Goal: Transaction & Acquisition: Purchase product/service

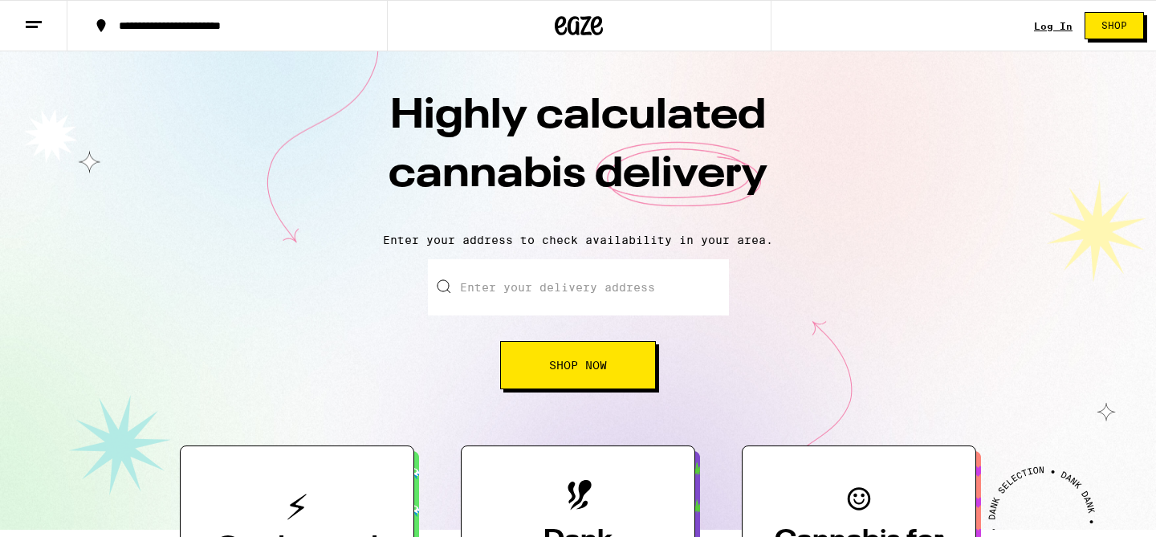
click at [1051, 32] on div "Log In Shop" at bounding box center [1095, 25] width 122 height 51
click at [1051, 28] on link "Log In" at bounding box center [1053, 26] width 39 height 10
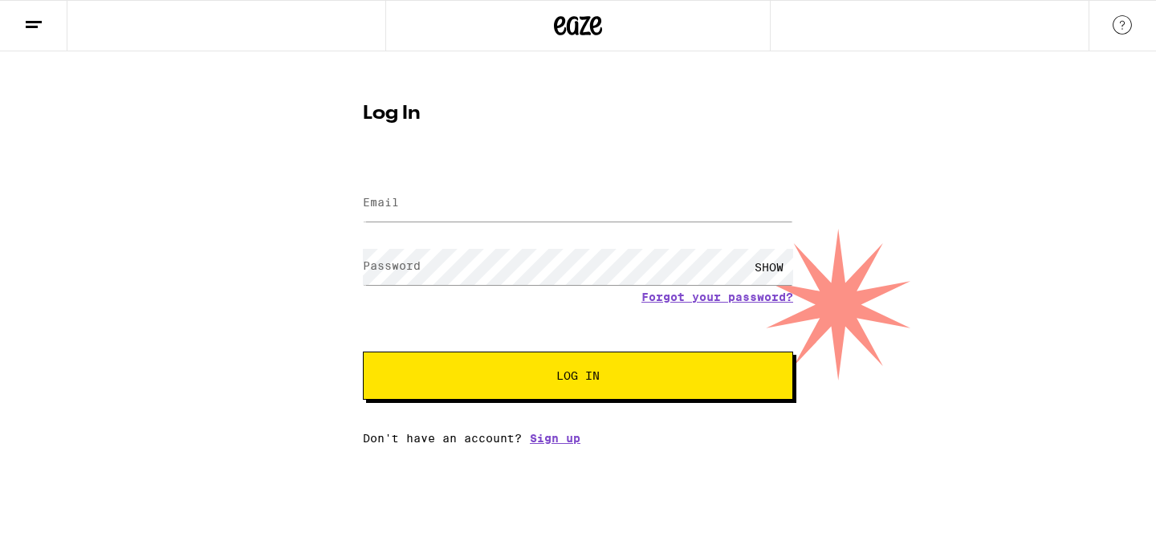
click at [446, 222] on div at bounding box center [578, 203] width 430 height 47
click at [442, 205] on input "Email" at bounding box center [578, 203] width 430 height 36
type input "[PERSON_NAME][EMAIL_ADDRESS][DOMAIN_NAME]"
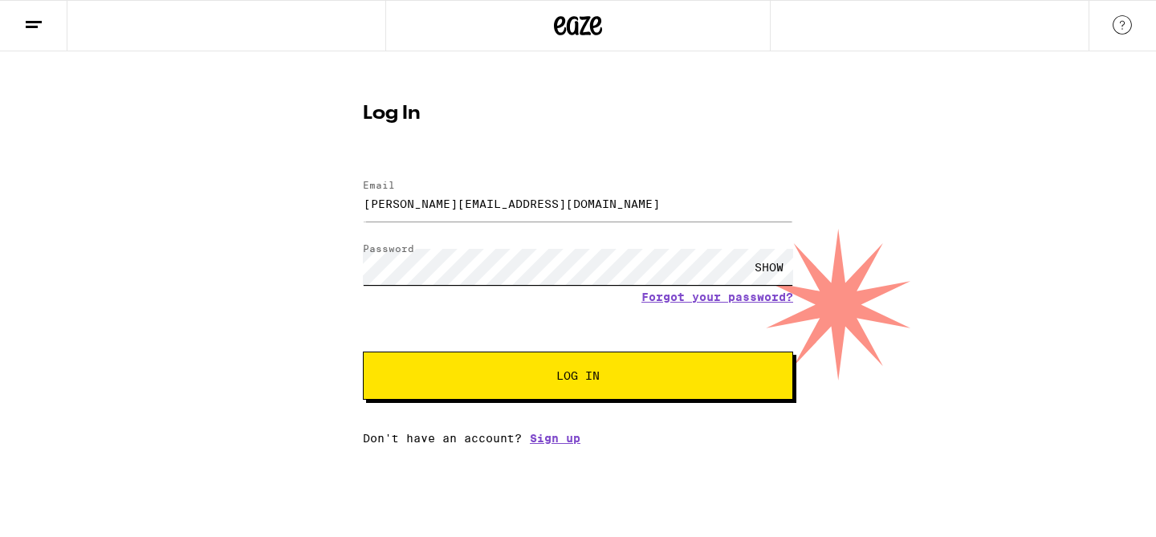
click at [363, 352] on button "Log In" at bounding box center [578, 376] width 430 height 48
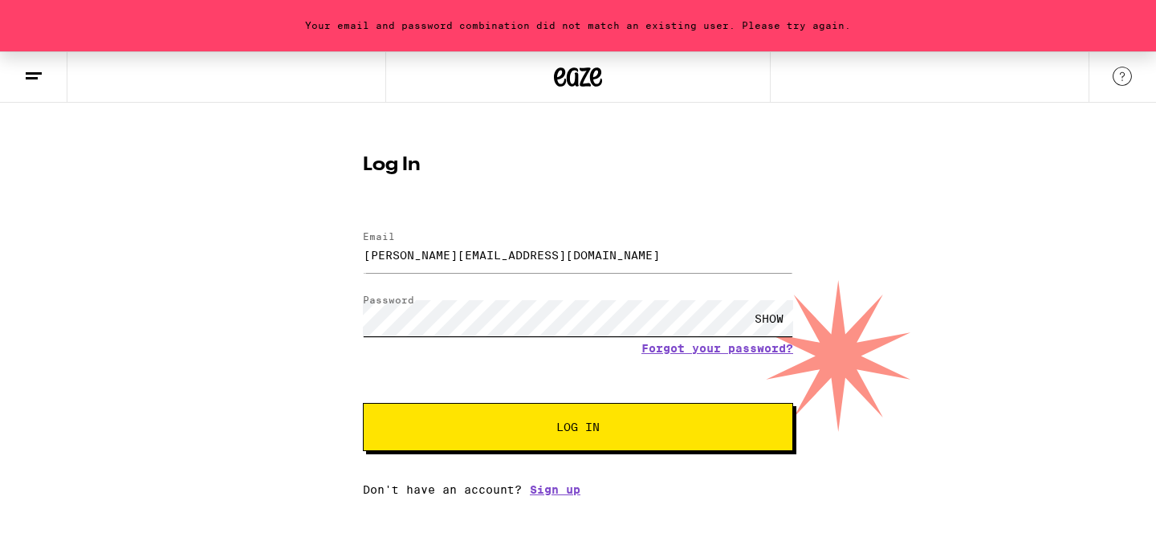
click at [363, 403] on button "Log In" at bounding box center [578, 427] width 430 height 48
click at [337, 324] on div "Your email and password combination did not match an existing user. Please try …" at bounding box center [578, 273] width 1156 height 445
click at [696, 350] on link "Forgot your password?" at bounding box center [717, 348] width 152 height 13
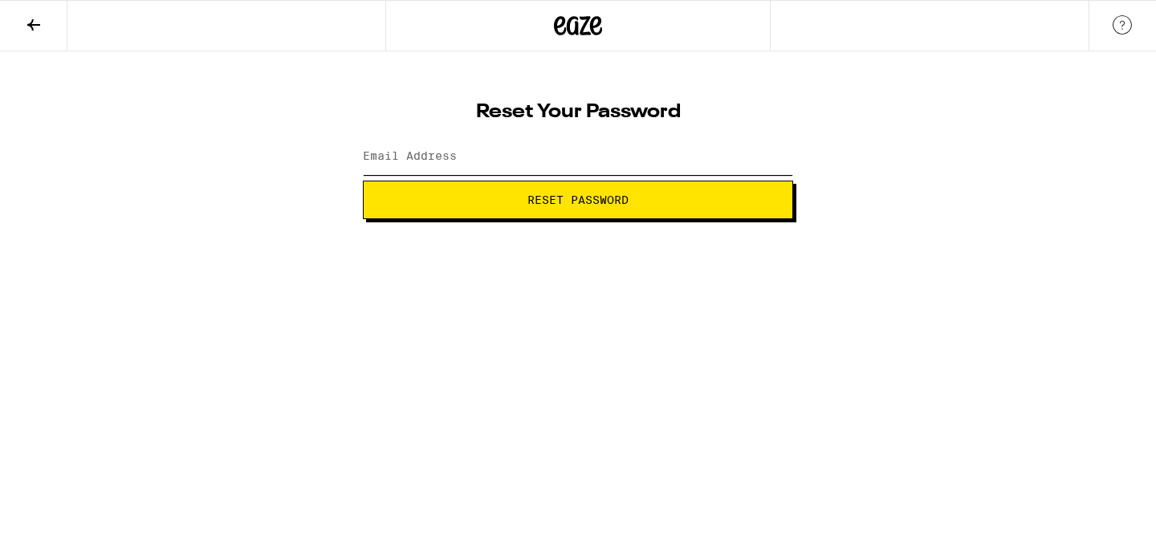
click at [458, 161] on input "Email Address" at bounding box center [578, 157] width 430 height 36
type input "[PERSON_NAME][EMAIL_ADDRESS][DOMAIN_NAME]"
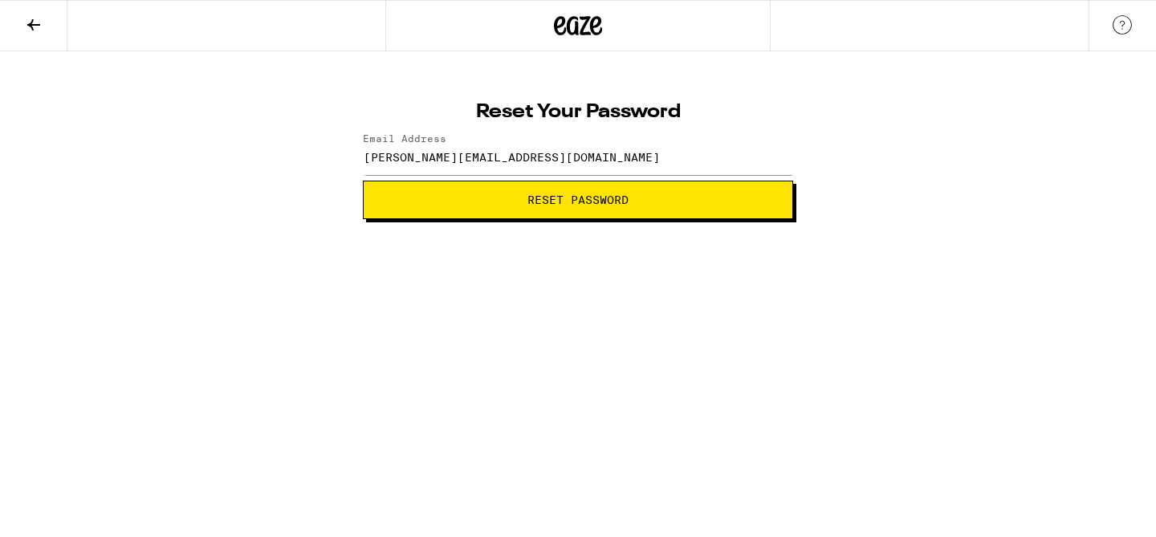
click at [486, 196] on span "Reset Password" at bounding box center [578, 199] width 403 height 11
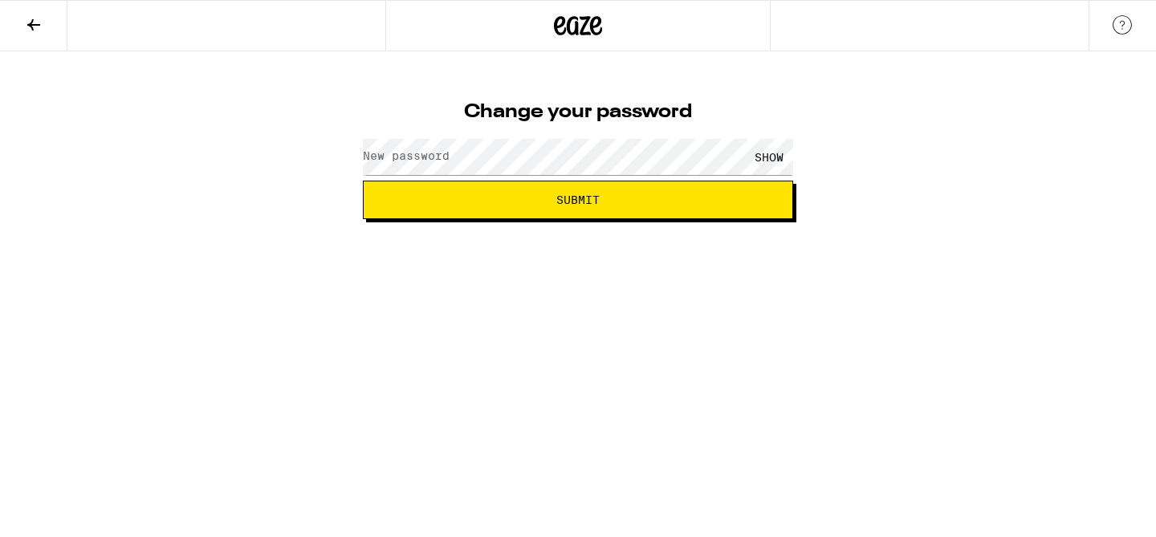
click at [446, 159] on label "New password" at bounding box center [406, 155] width 87 height 13
click at [363, 181] on button "Submit" at bounding box center [578, 200] width 430 height 39
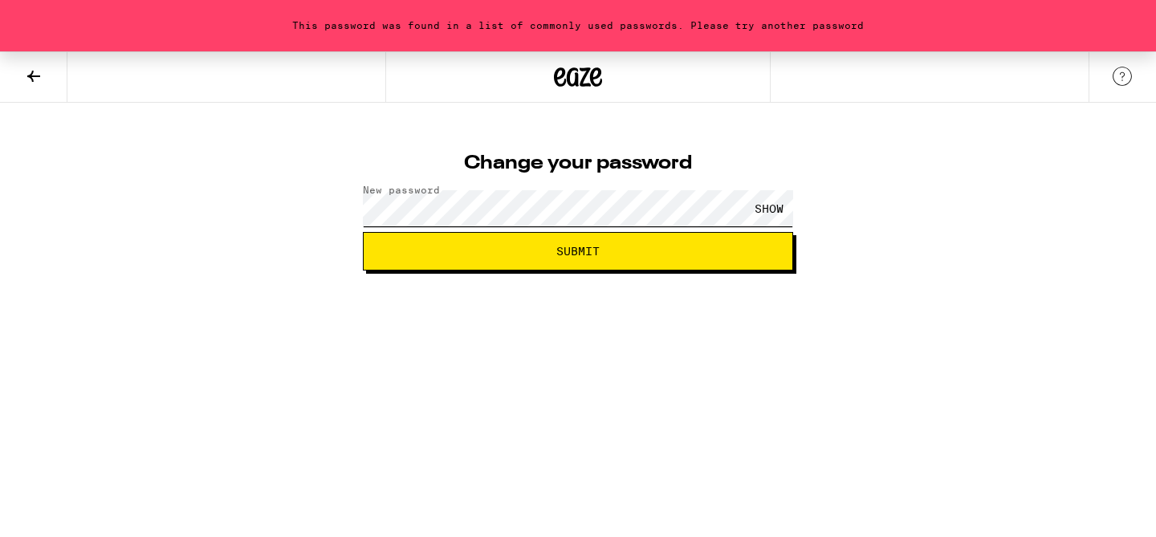
click at [350, 210] on div "Change your password New password SHOW Submit" at bounding box center [578, 207] width 462 height 128
click at [363, 232] on button "Submit" at bounding box center [578, 251] width 430 height 39
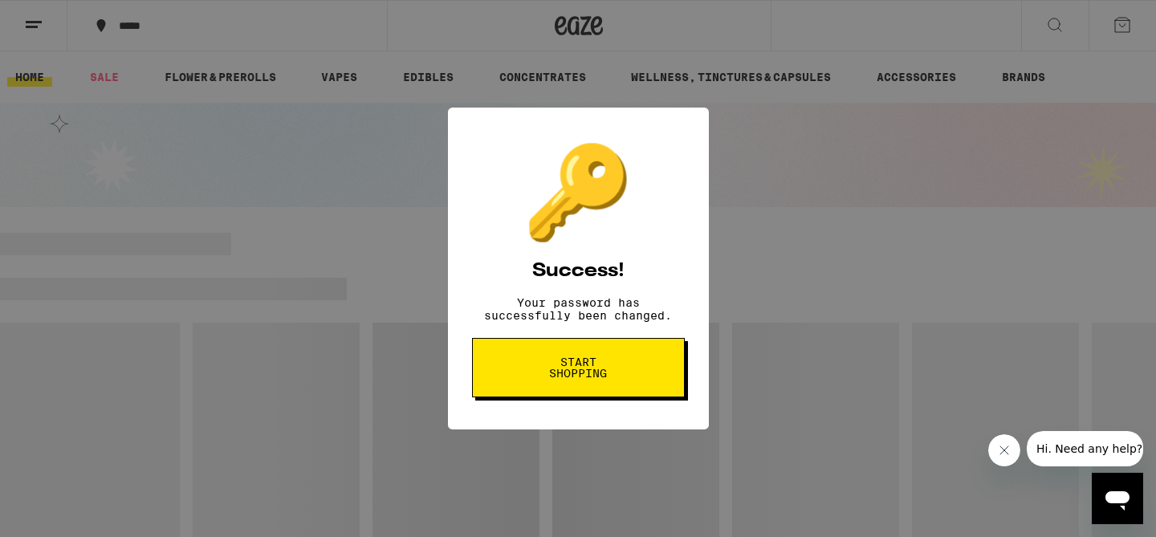
click at [580, 377] on span "Start shopping" at bounding box center [578, 367] width 83 height 22
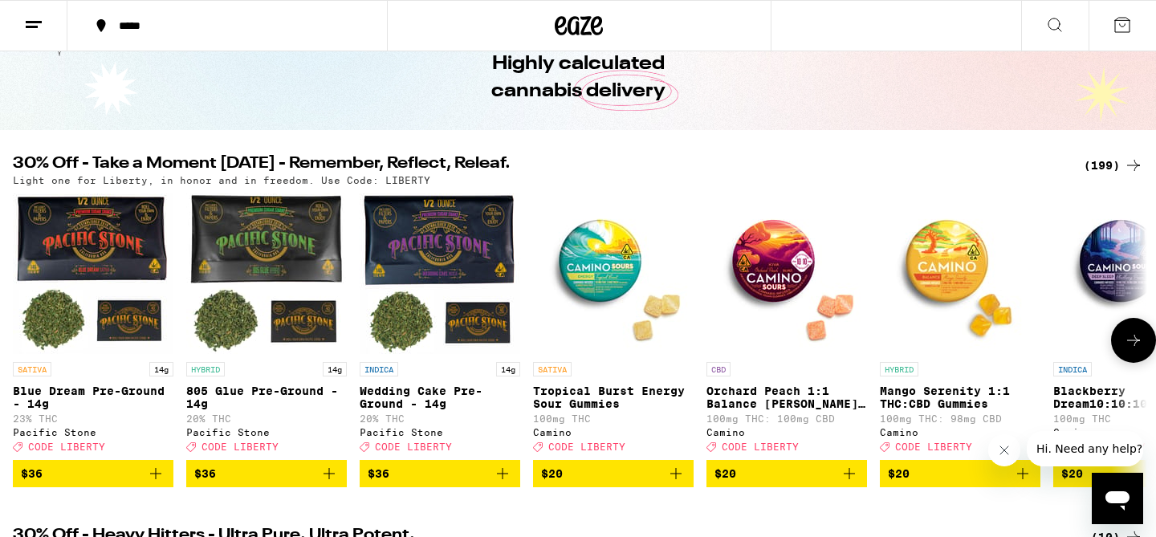
scroll to position [78, 0]
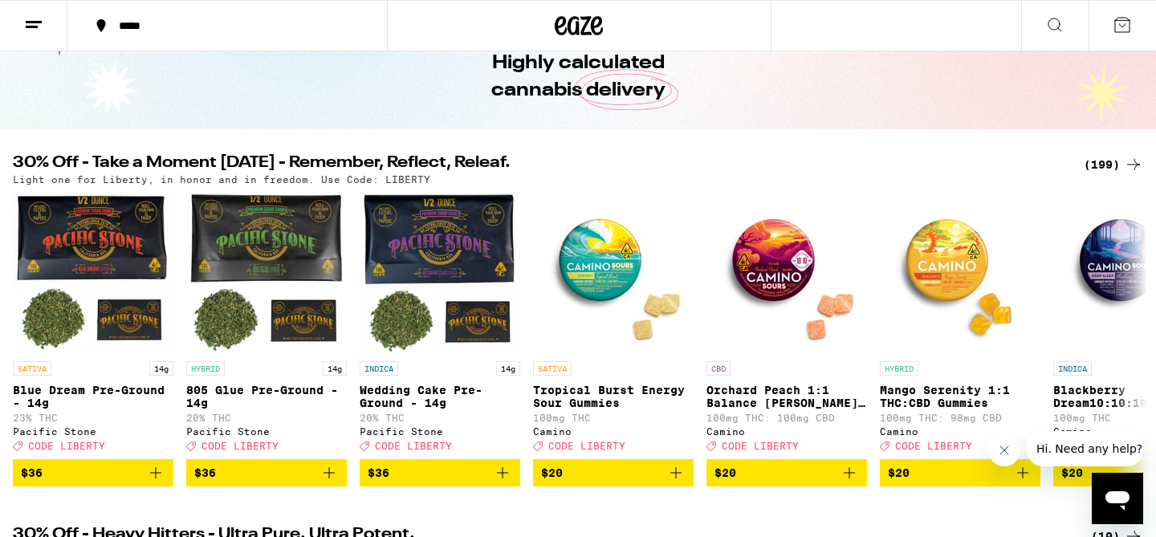
click at [1109, 157] on div "(199)" at bounding box center [1113, 164] width 59 height 19
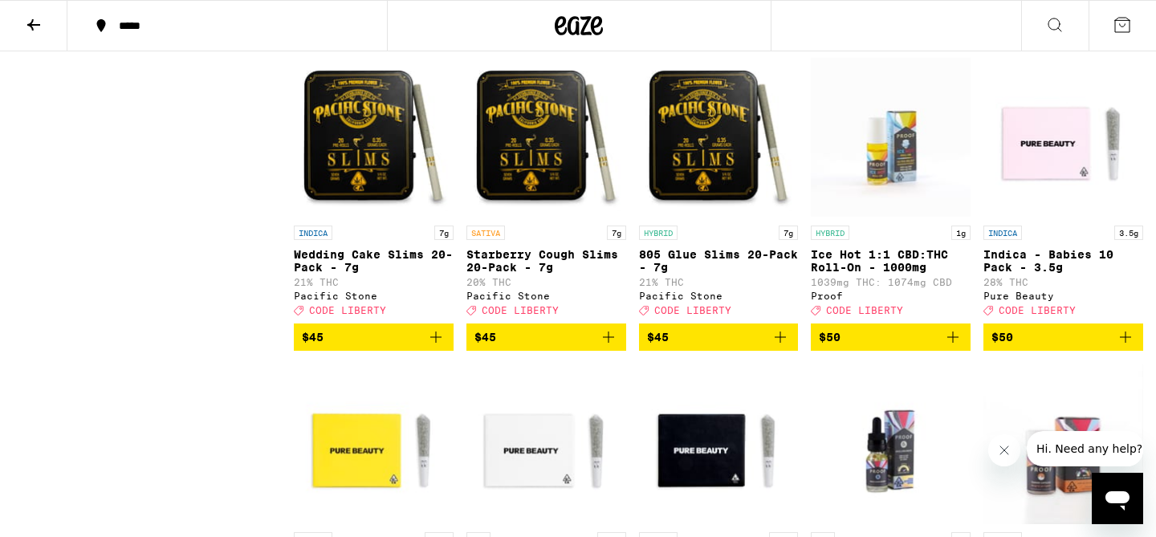
scroll to position [10597, 0]
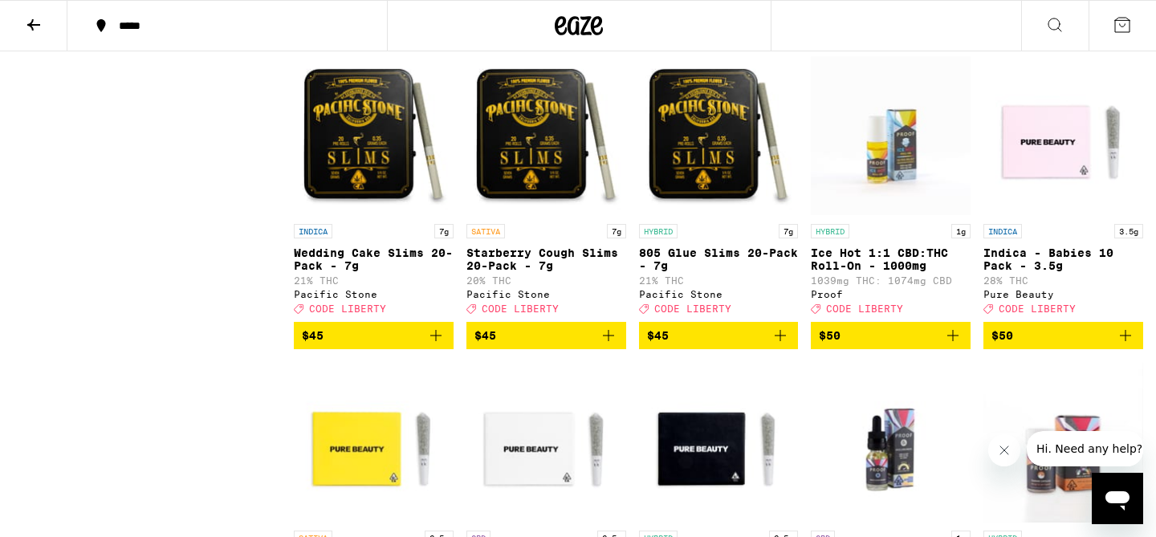
click at [784, 39] on icon "Add to bag" at bounding box center [780, 28] width 19 height 19
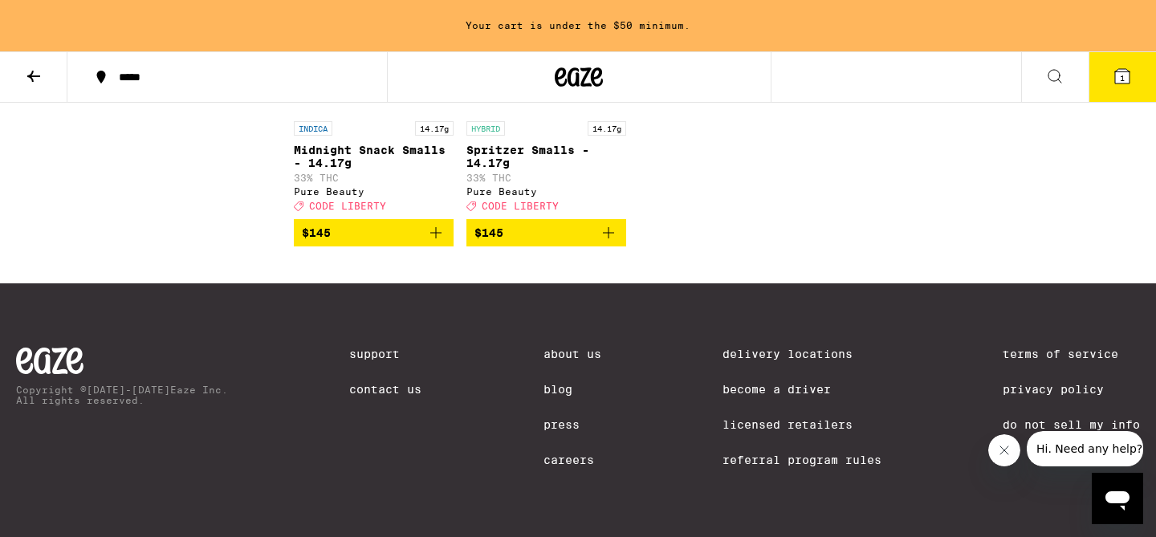
scroll to position [12210, 0]
click at [613, 242] on icon "Add to bag" at bounding box center [608, 232] width 19 height 19
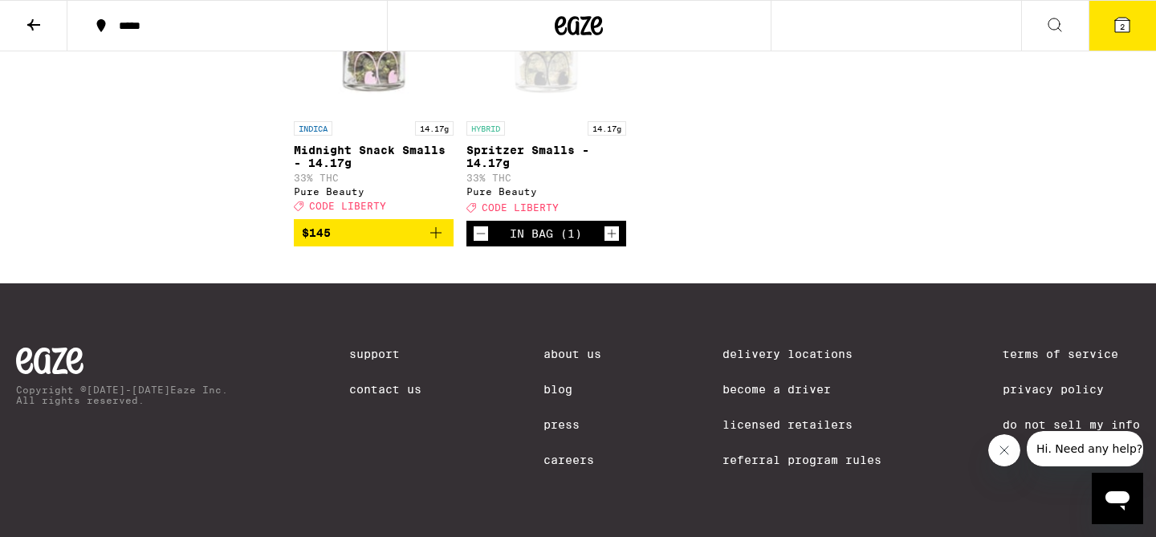
click at [1123, 25] on span "2" at bounding box center [1122, 27] width 5 height 10
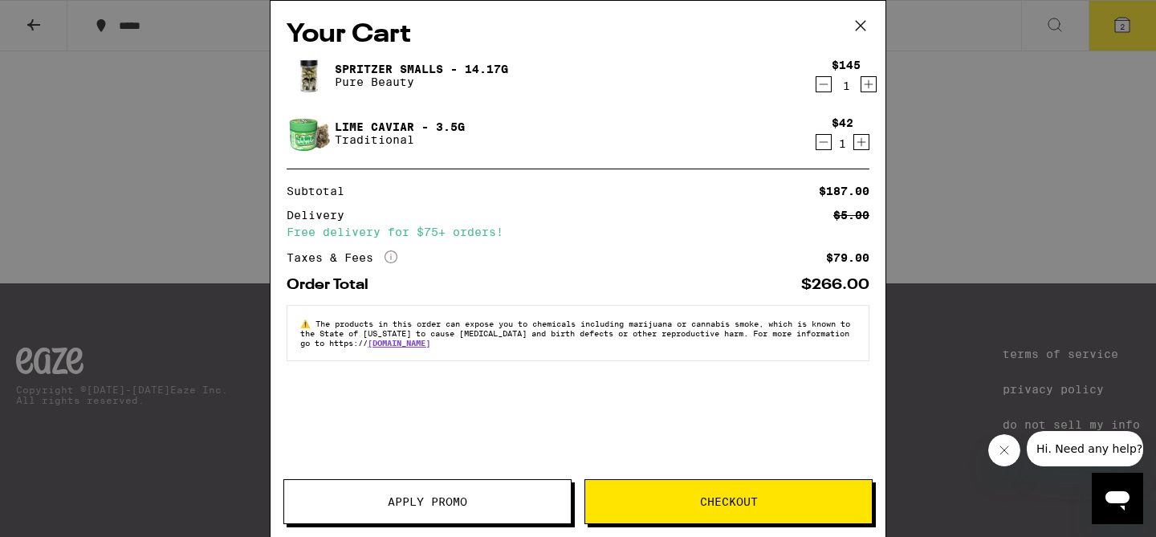
click at [416, 492] on button "Apply Promo" at bounding box center [427, 501] width 288 height 45
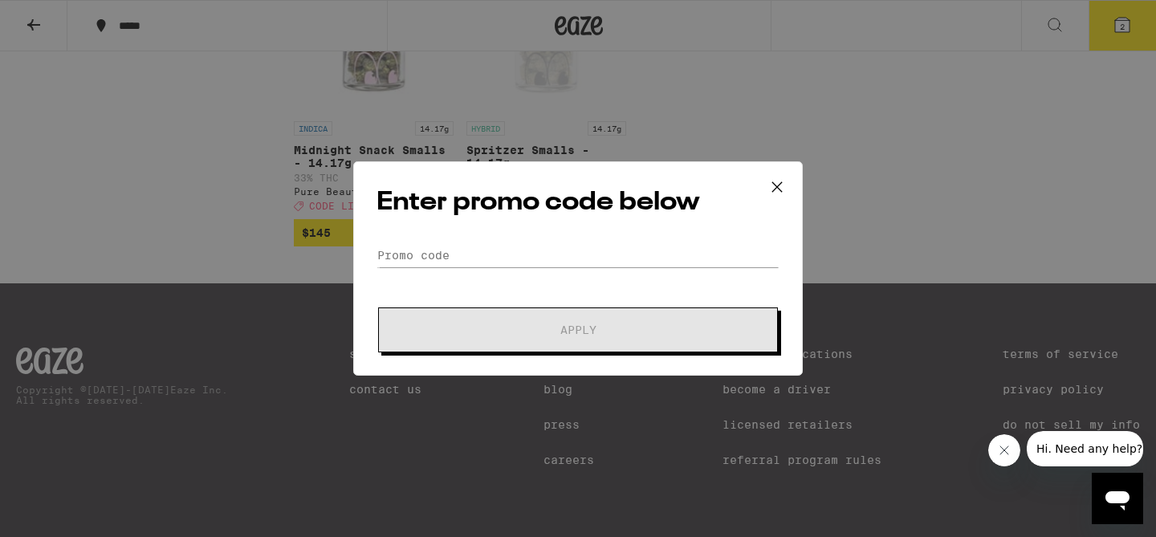
click at [463, 230] on div "Enter promo code below Promo Code Apply" at bounding box center [578, 268] width 450 height 214
click at [440, 261] on input "Promo Code" at bounding box center [578, 255] width 403 height 24
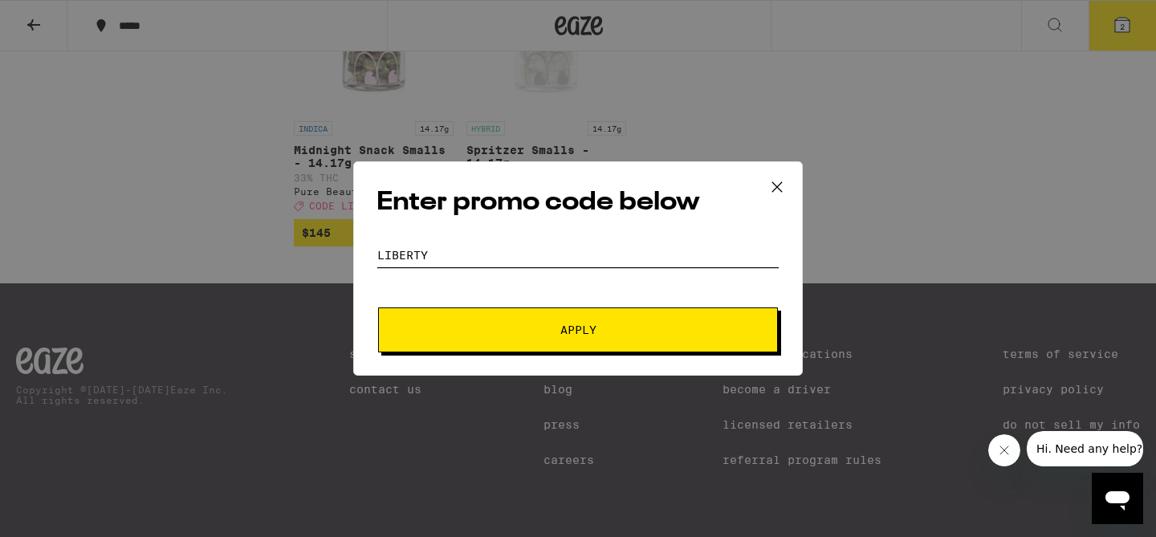
type input "liberty"
click at [515, 327] on span "Apply" at bounding box center [577, 329] width 289 height 11
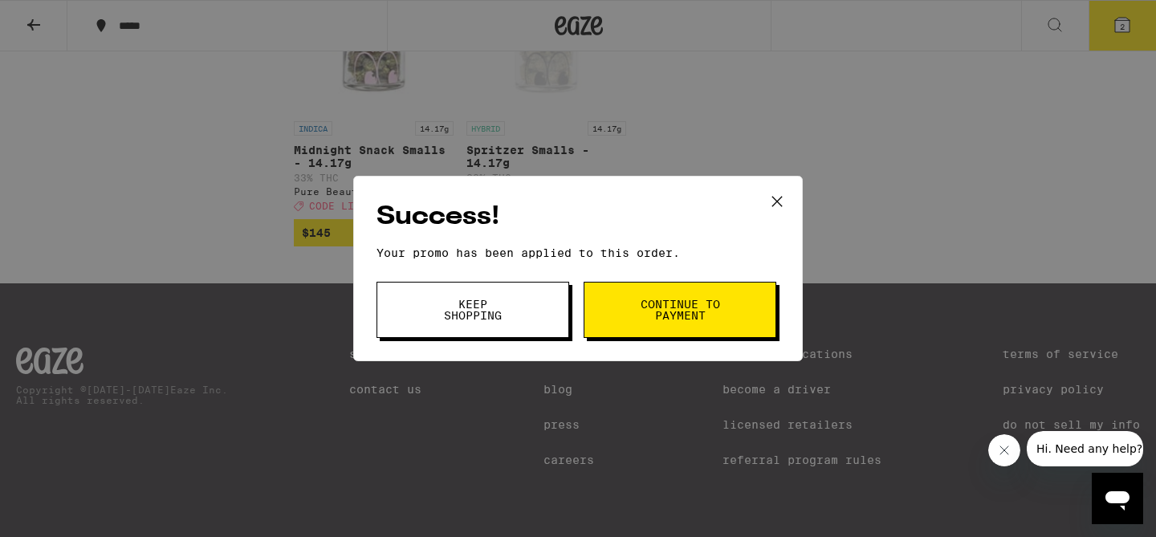
click at [657, 317] on span "Continue to payment" at bounding box center [680, 310] width 82 height 22
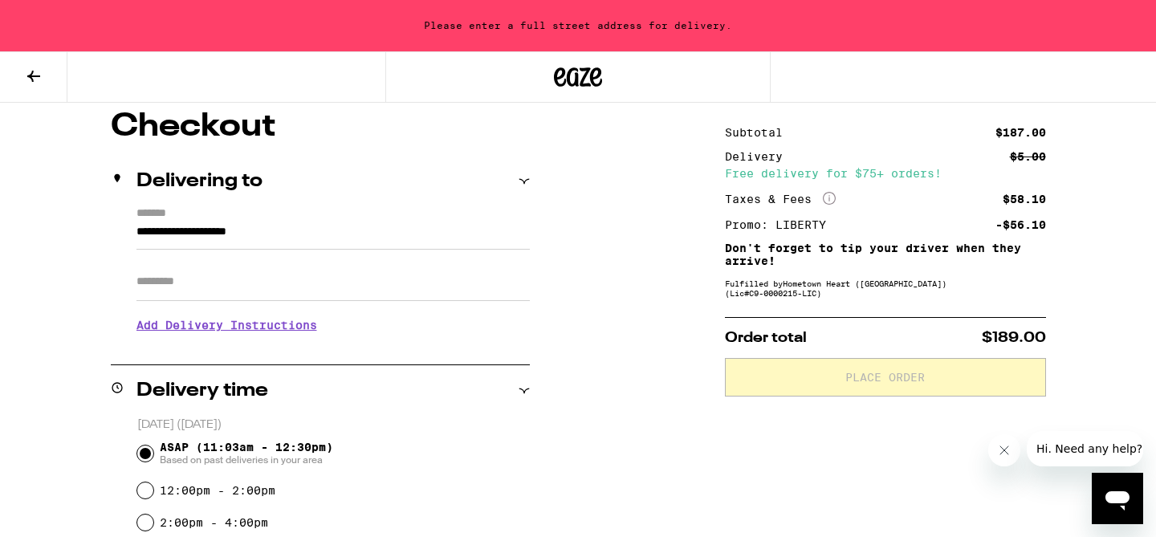
scroll to position [137, 0]
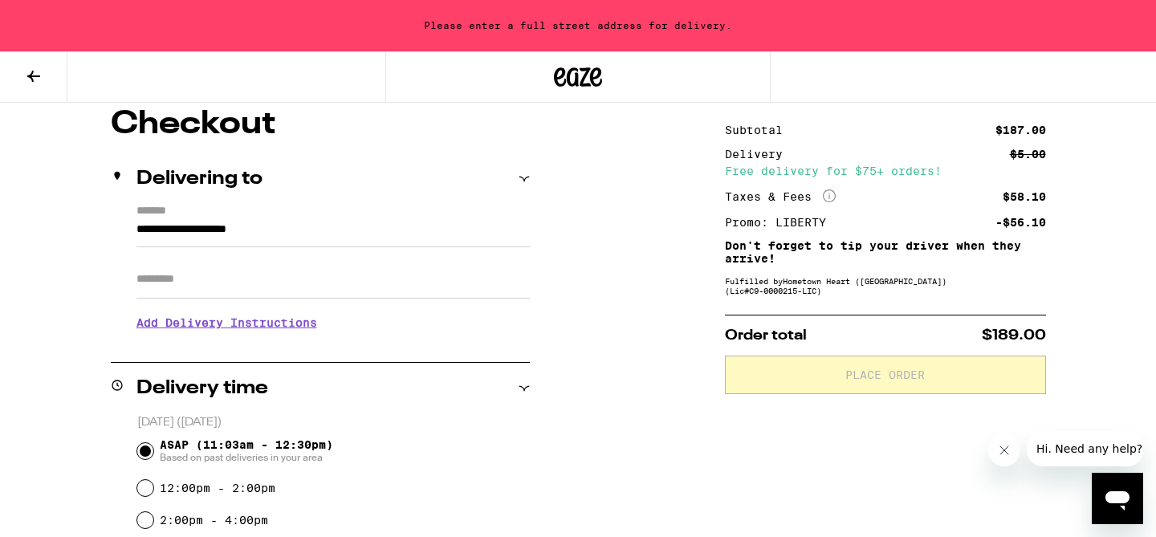
click at [291, 231] on input "**********" at bounding box center [332, 233] width 393 height 27
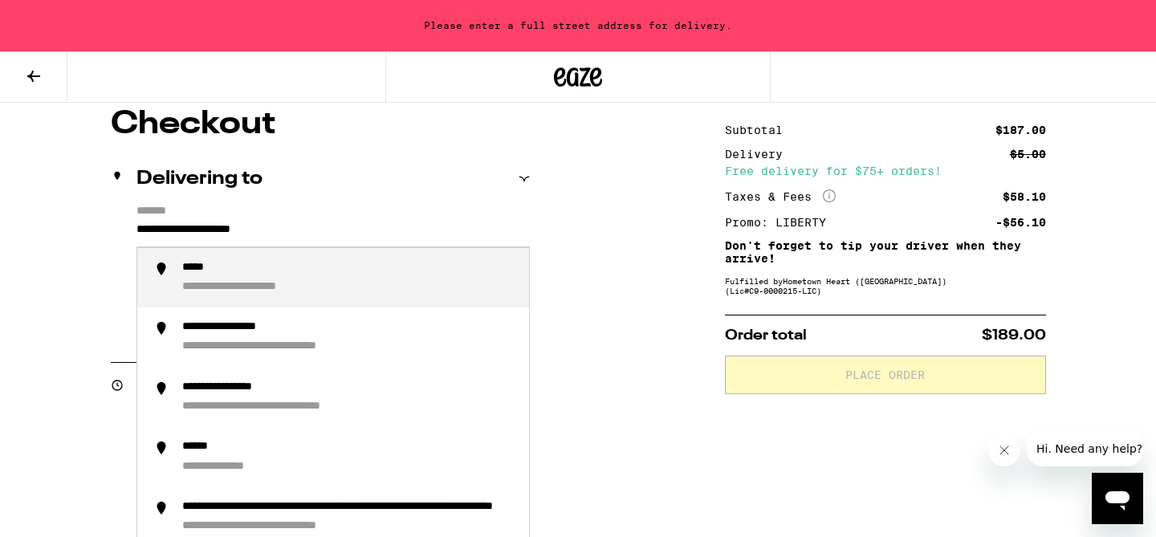
drag, startPoint x: 311, startPoint y: 234, endPoint x: 113, endPoint y: 233, distance: 198.3
click at [113, 233] on div "**********" at bounding box center [320, 274] width 419 height 139
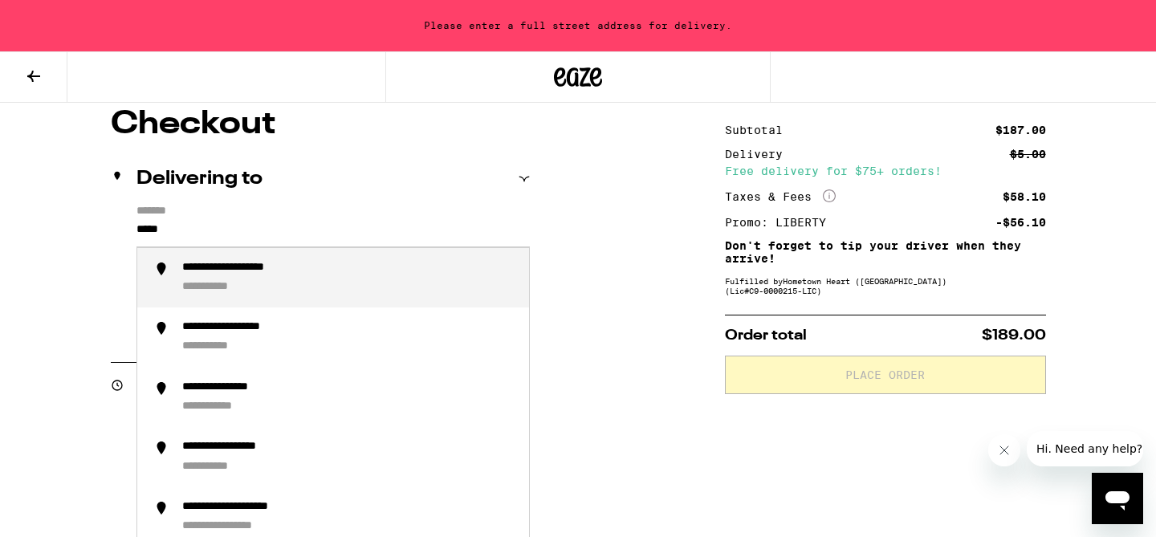
click at [221, 280] on div "**********" at bounding box center [349, 278] width 334 height 35
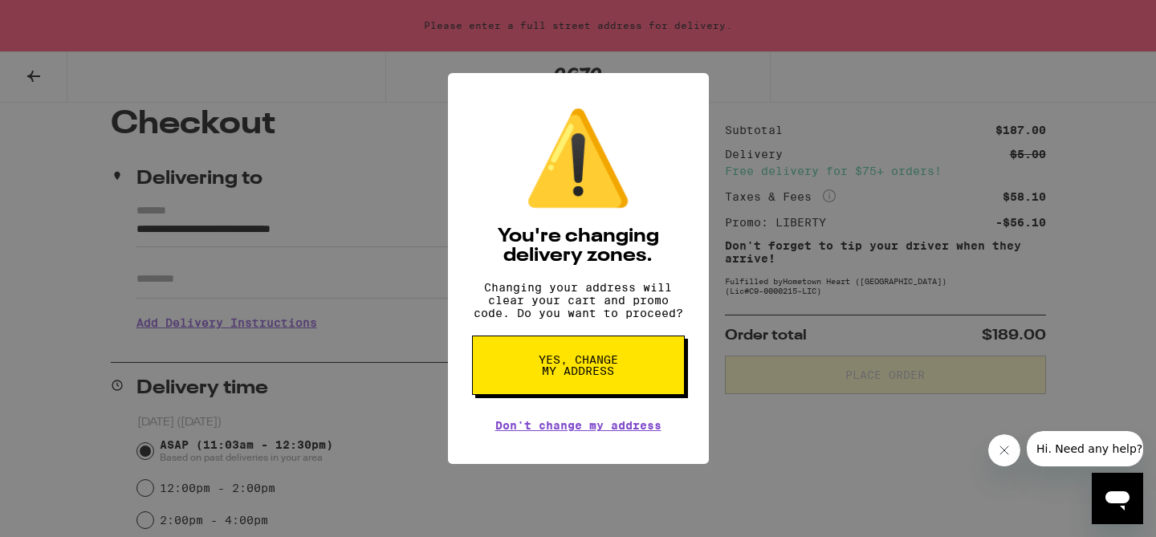
click at [618, 368] on span "Yes, change my address" at bounding box center [578, 365] width 83 height 22
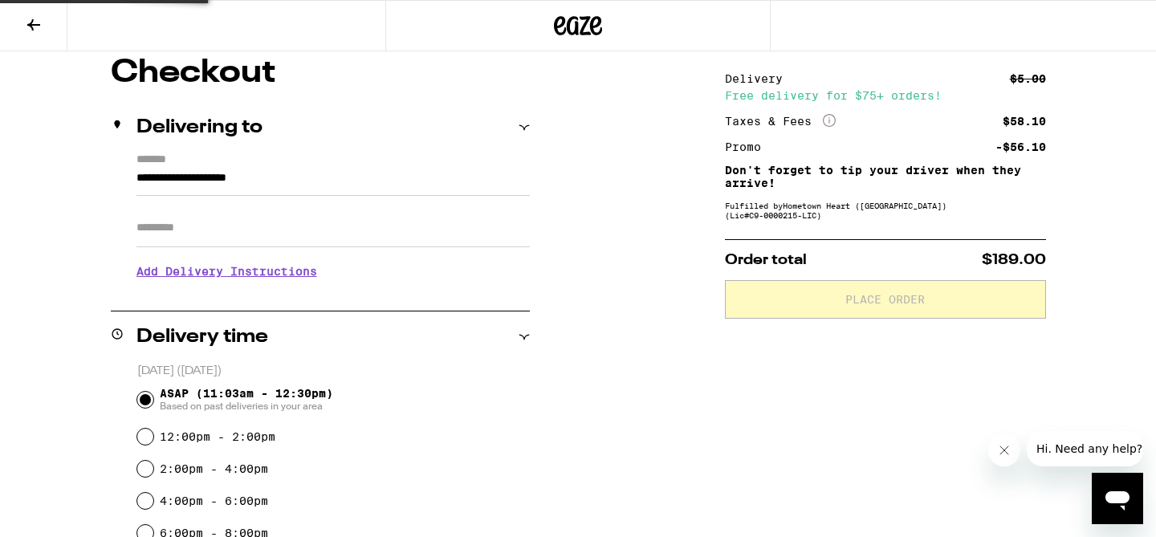
scroll to position [86, 0]
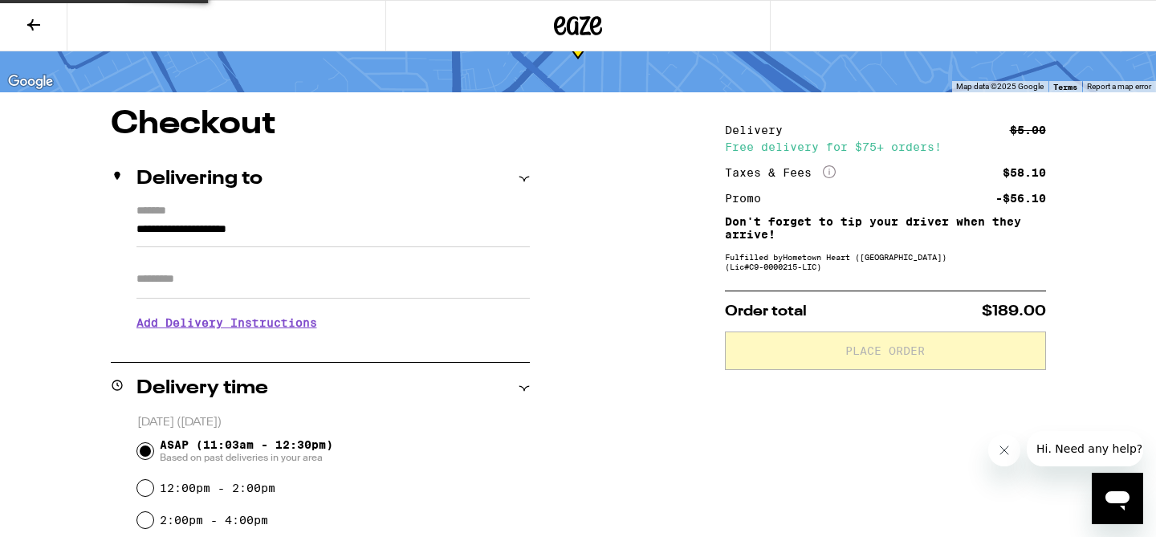
type input "**********"
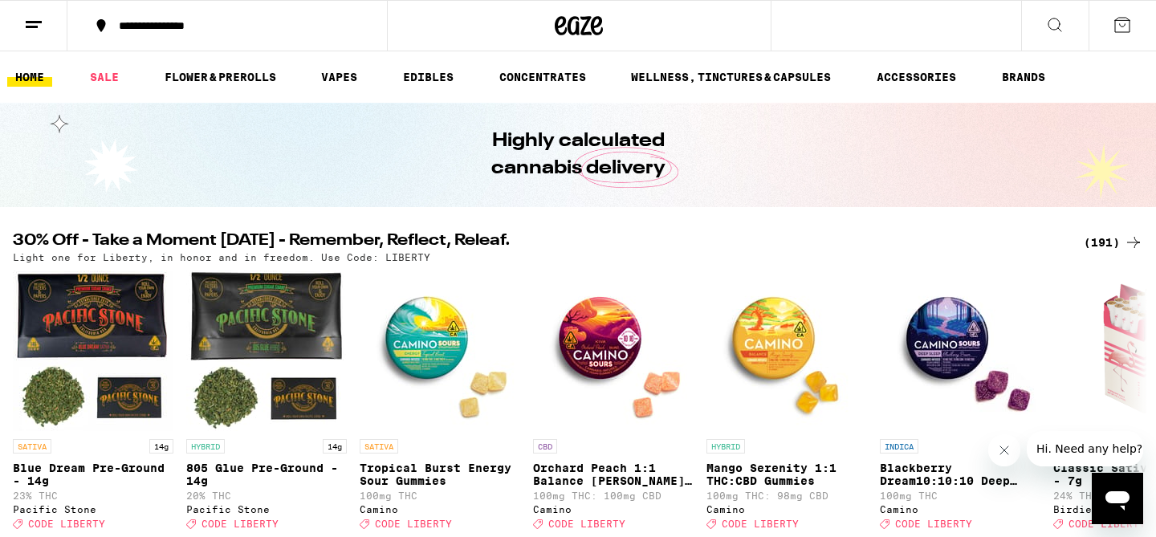
click at [1135, 26] on button at bounding box center [1122, 26] width 67 height 50
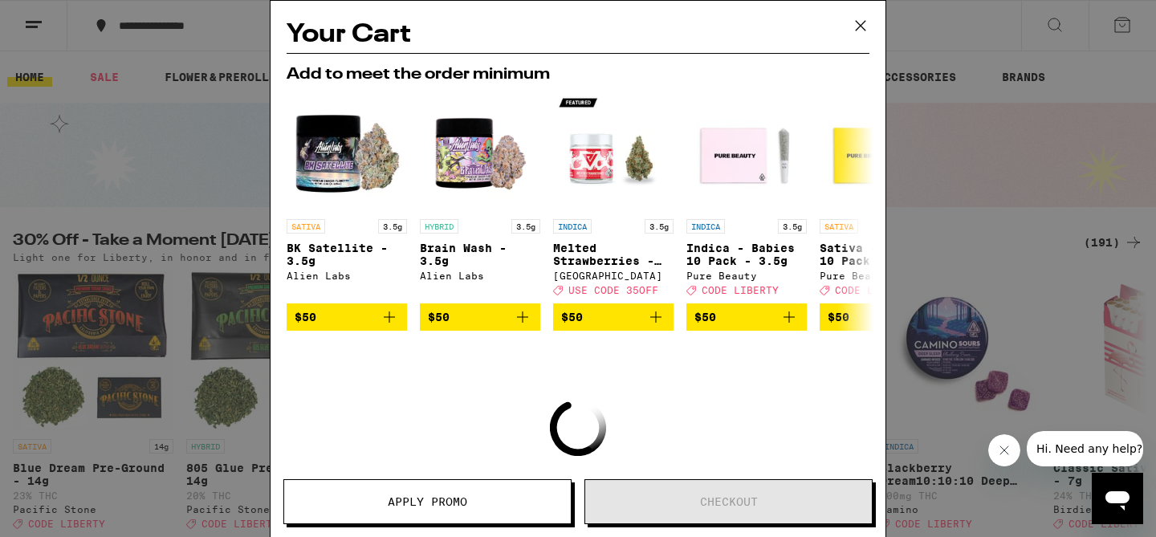
click at [859, 26] on icon at bounding box center [861, 26] width 24 height 24
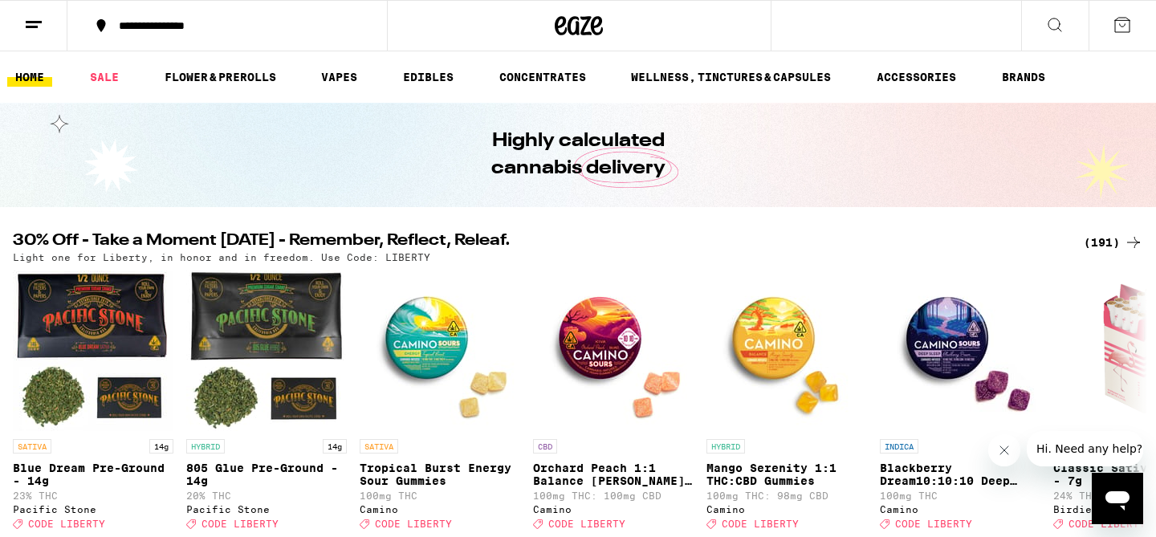
click at [1103, 237] on div "(191)" at bounding box center [1113, 242] width 59 height 19
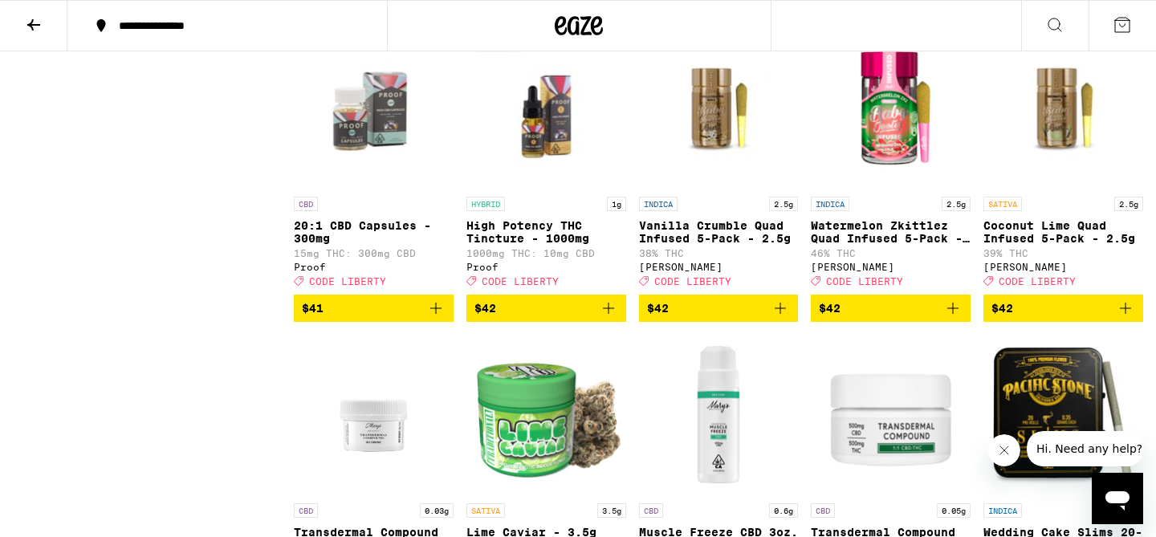
scroll to position [10134, 0]
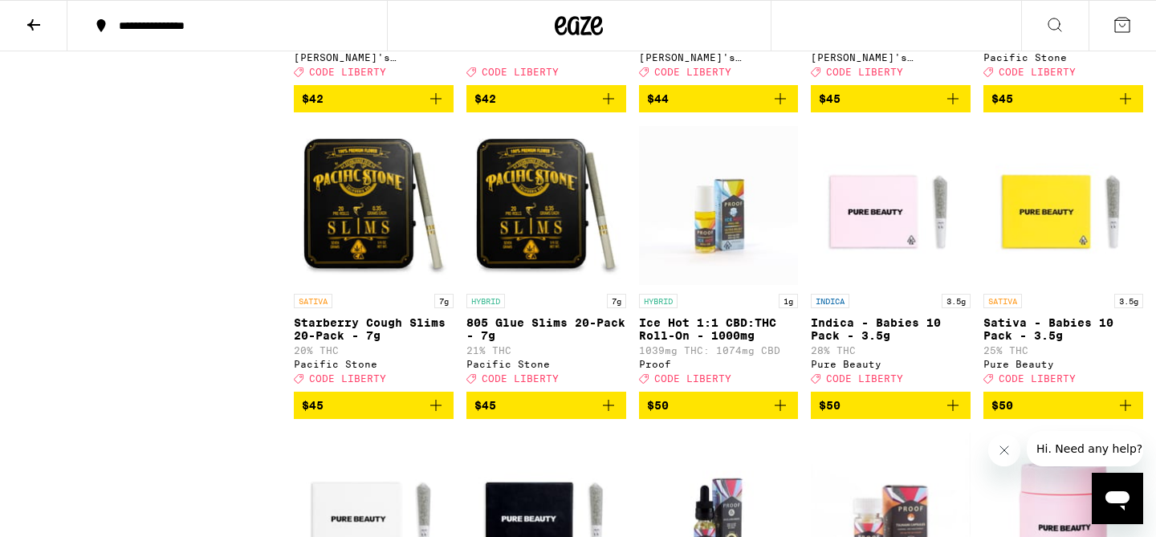
click at [606, 108] on icon "Add to bag" at bounding box center [608, 98] width 19 height 19
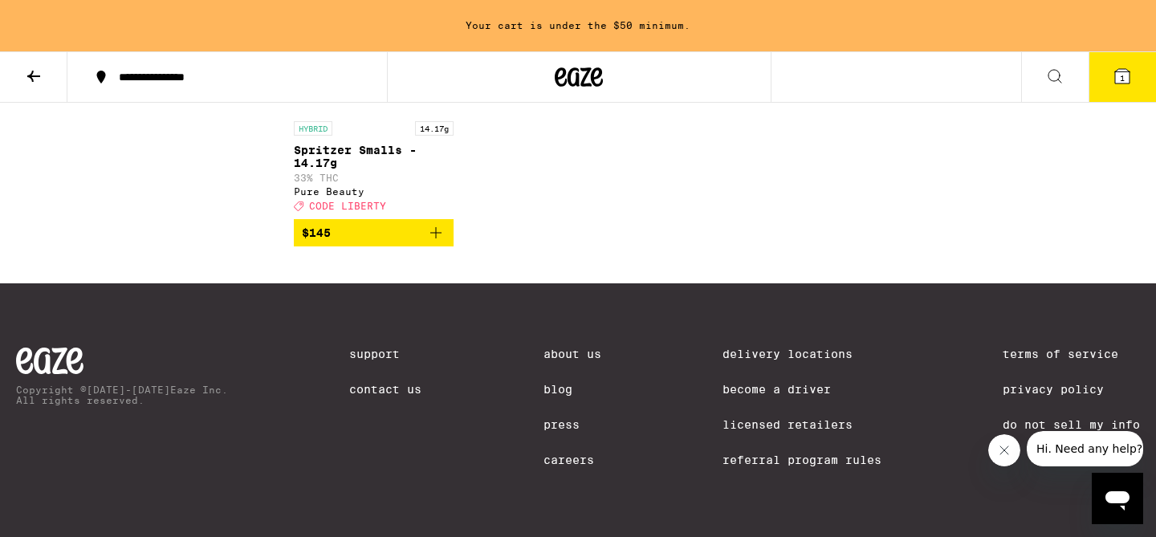
scroll to position [12140, 0]
click at [433, 242] on icon "Add to bag" at bounding box center [435, 232] width 19 height 19
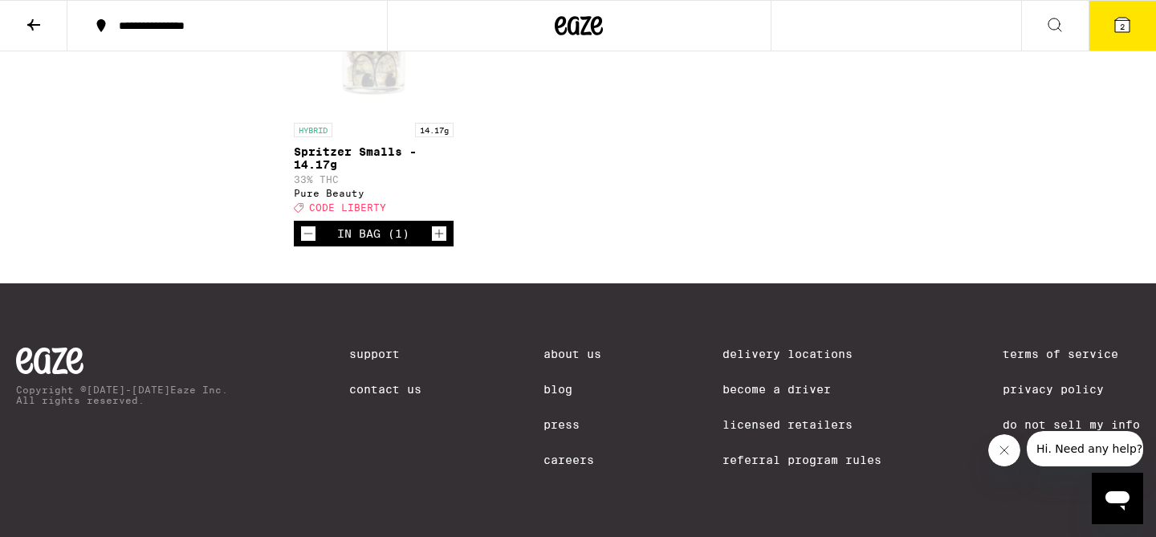
click at [1128, 35] on button "2" at bounding box center [1122, 26] width 67 height 50
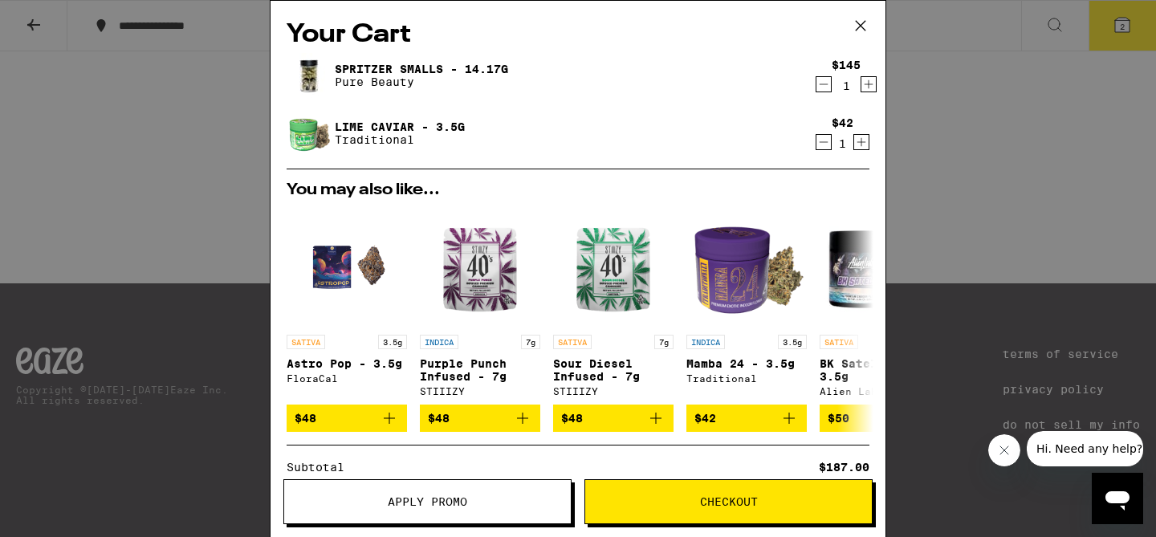
click at [480, 516] on button "Apply Promo" at bounding box center [427, 501] width 288 height 45
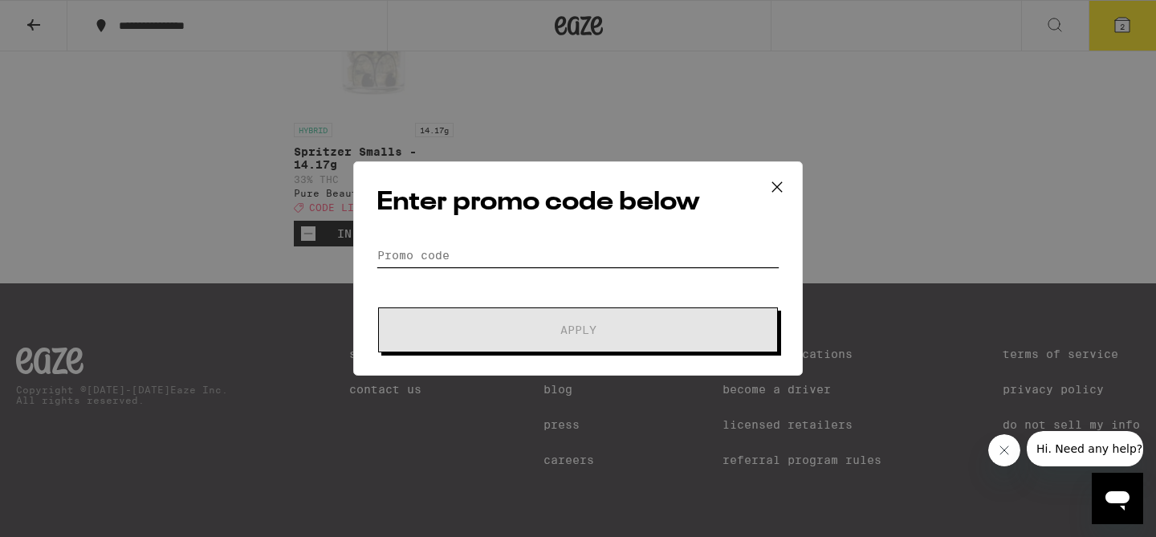
click at [430, 258] on input "Promo Code" at bounding box center [578, 255] width 403 height 24
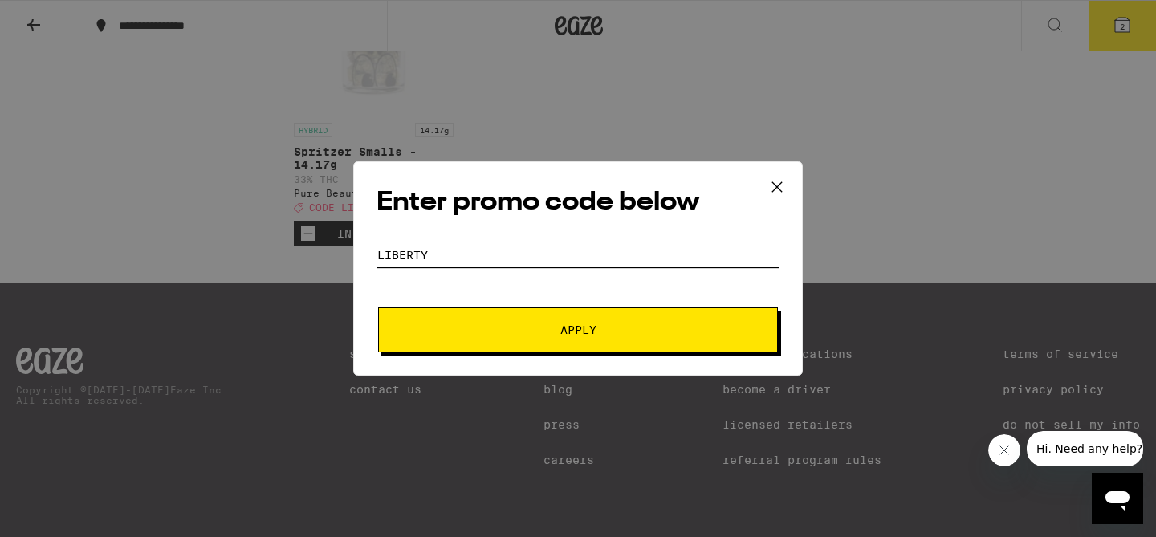
type input "liberty"
click at [511, 323] on button "Apply" at bounding box center [578, 329] width 400 height 45
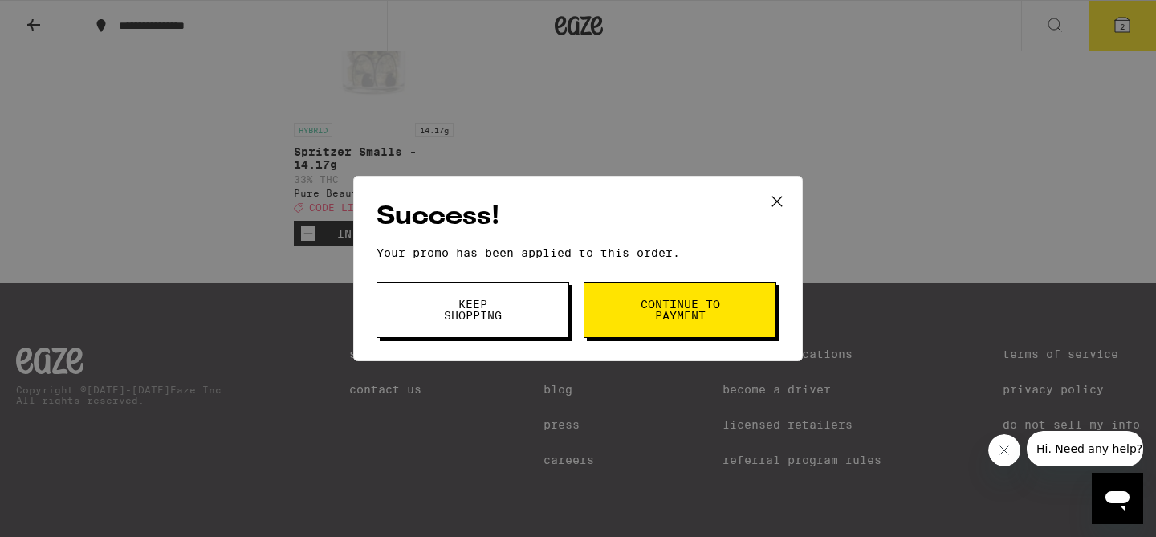
click at [718, 303] on span "Continue to payment" at bounding box center [680, 310] width 82 height 22
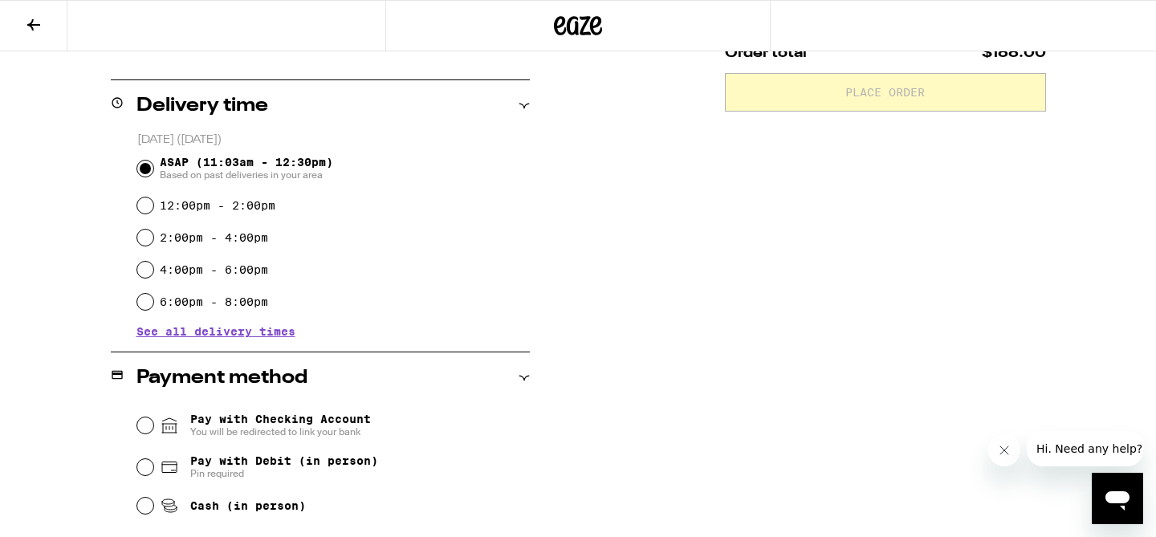
scroll to position [539, 0]
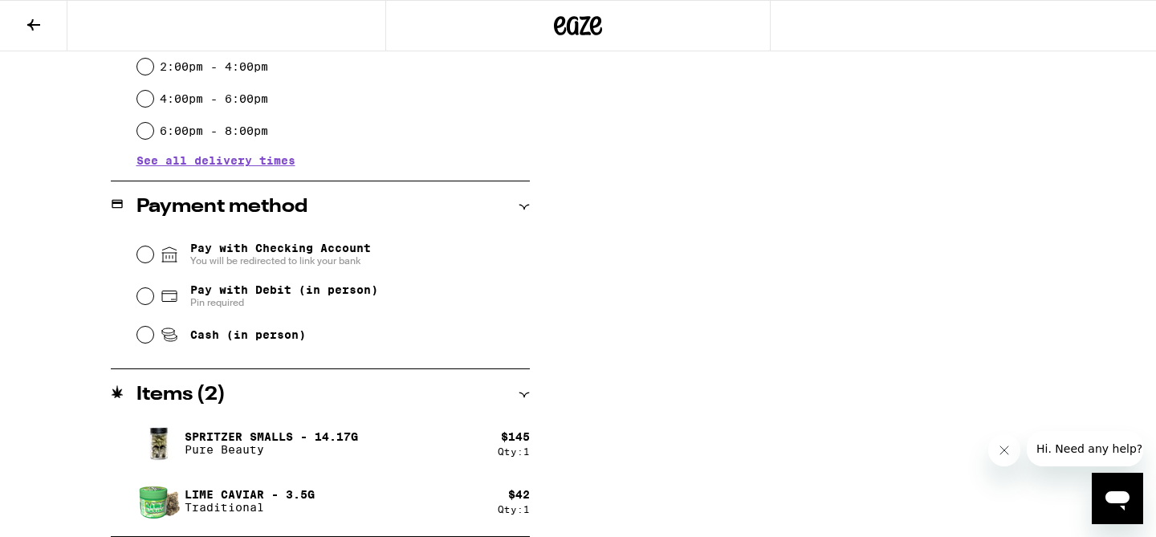
click at [304, 294] on span "Pay with Debit (in person)" at bounding box center [284, 289] width 188 height 13
click at [153, 294] on input "Pay with Debit (in person) Pin required" at bounding box center [145, 296] width 16 height 16
radio input "true"
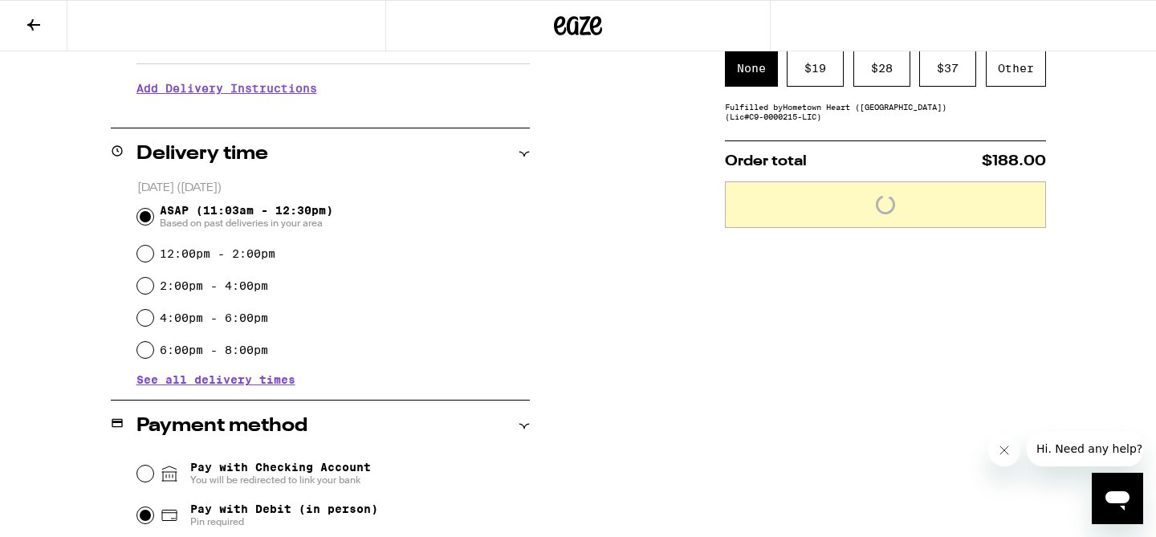
scroll to position [296, 0]
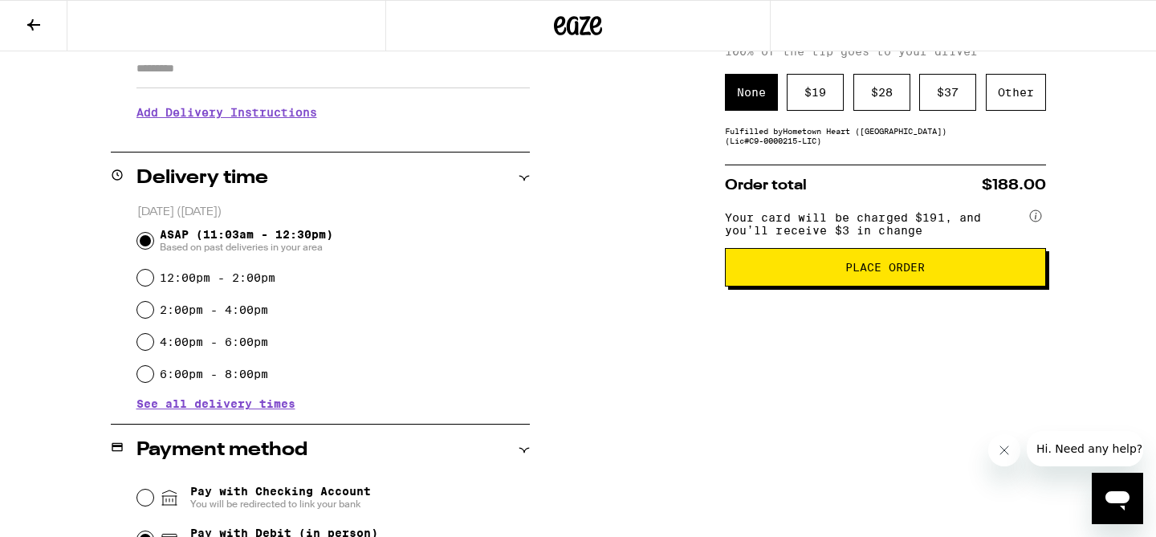
click at [857, 273] on span "Place Order" at bounding box center [884, 267] width 79 height 11
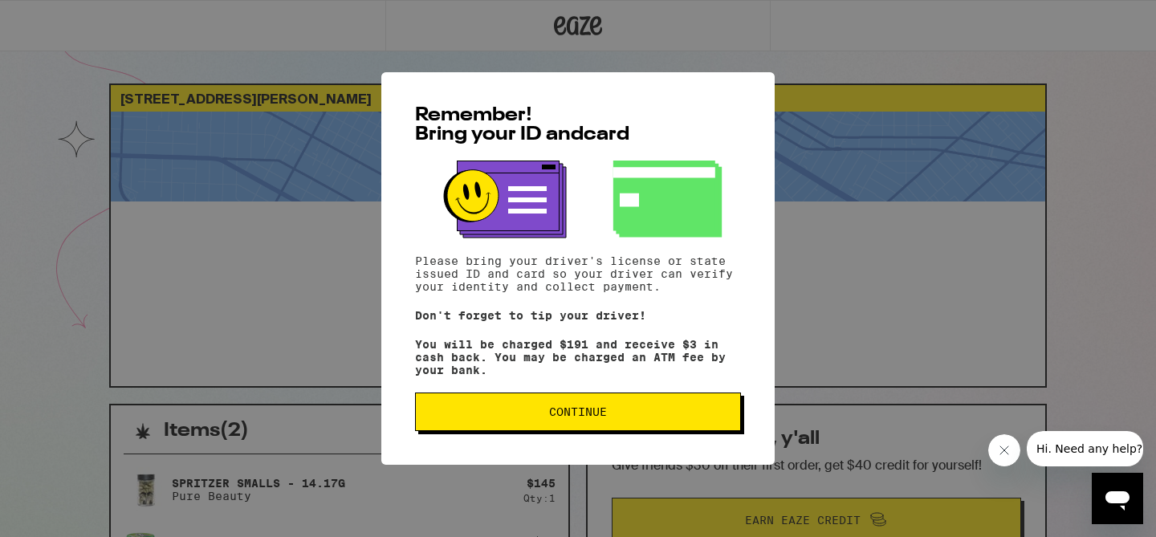
click at [538, 415] on span "Continue" at bounding box center [578, 411] width 299 height 11
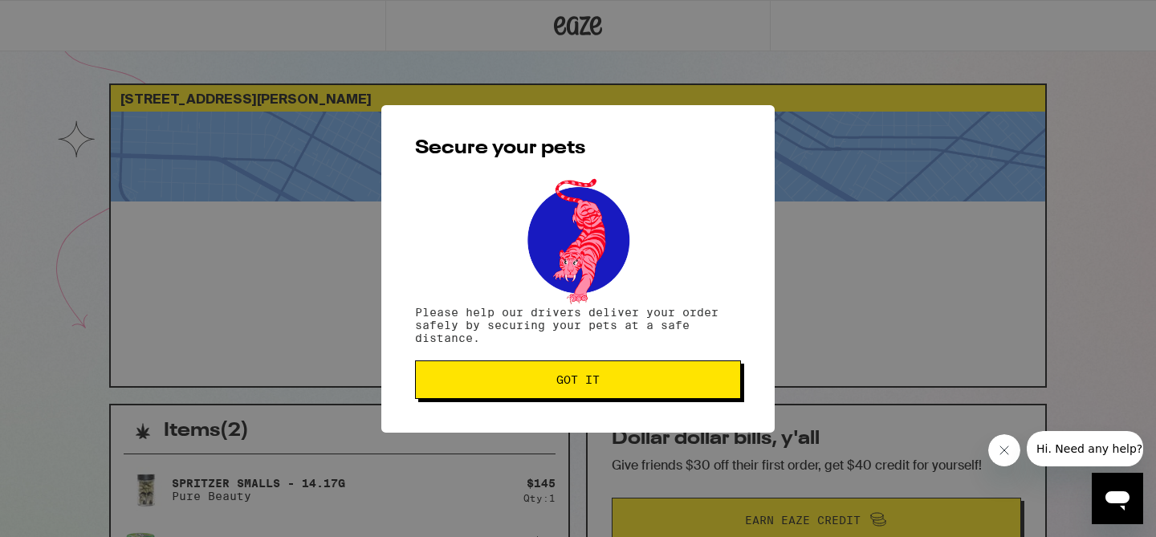
click at [563, 385] on span "Got it" at bounding box center [577, 379] width 43 height 11
